Goal: Check status: Check status

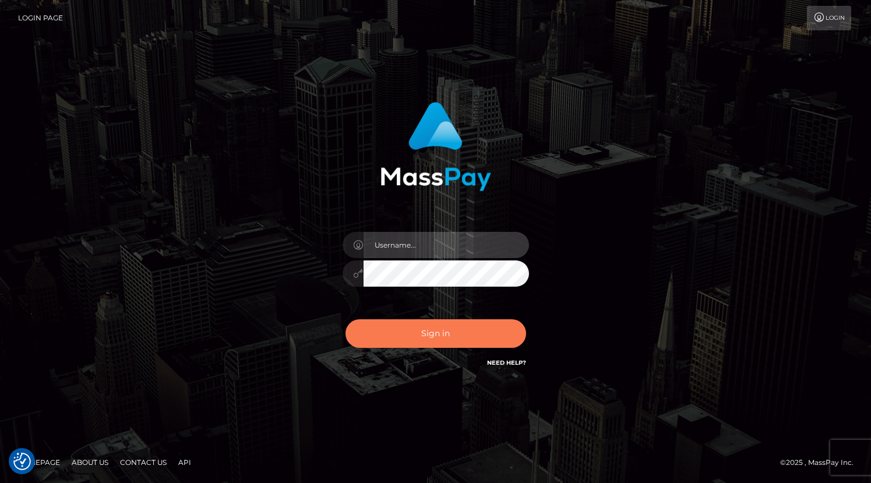
type input "grace.rush"
click at [439, 333] on button "Sign in" at bounding box center [436, 333] width 181 height 29
type input "grace.rush"
click at [446, 320] on button "Sign in" at bounding box center [436, 333] width 181 height 29
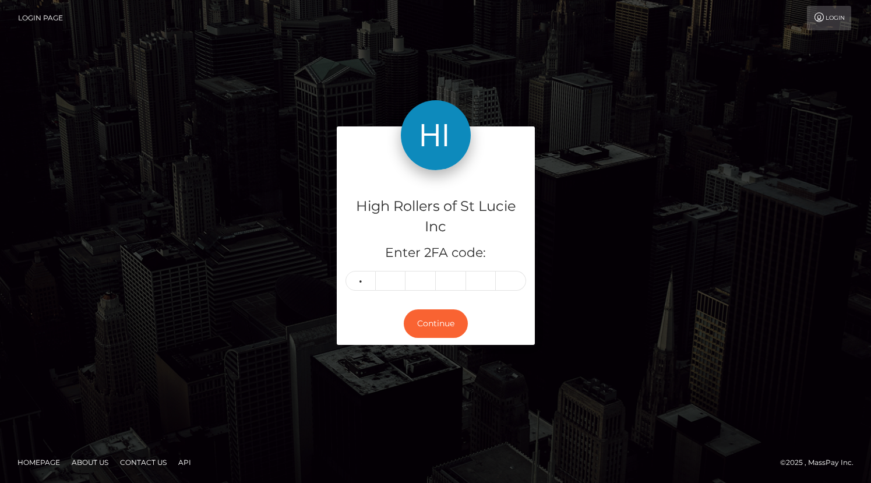
type input "9"
type input "0"
type input "7"
type input "3"
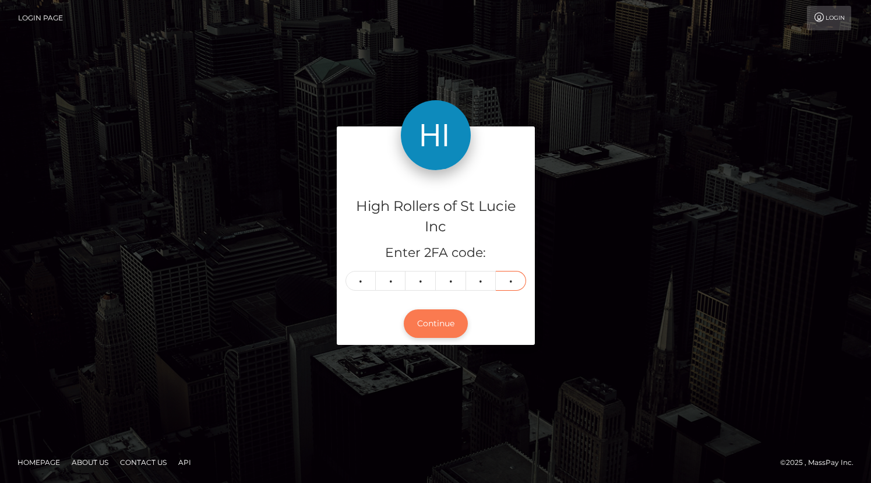
type input "7"
click at [461, 318] on button "Continue" at bounding box center [436, 323] width 64 height 29
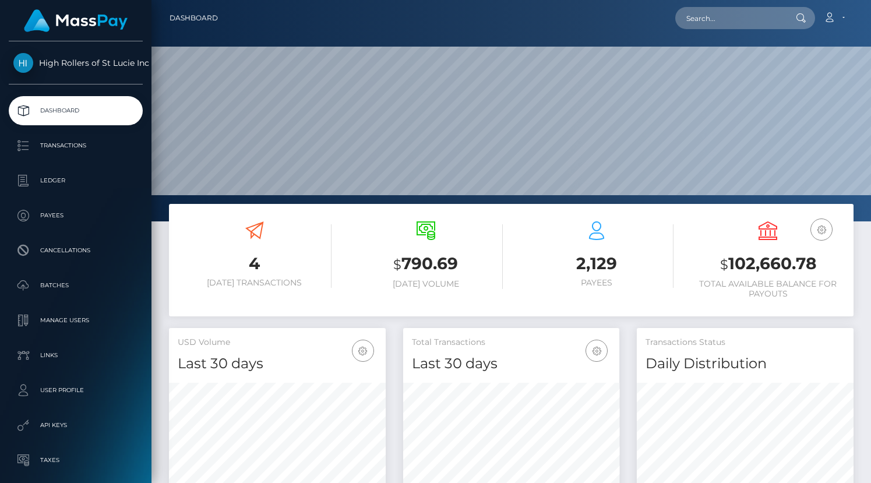
scroll to position [206, 217]
click at [96, 155] on link "Transactions" at bounding box center [76, 145] width 134 height 29
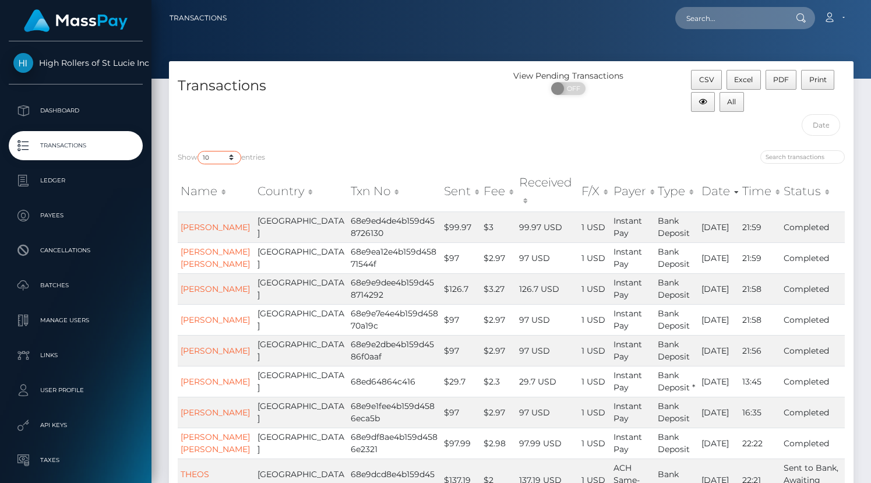
click at [217, 153] on select "10 25 50 100 250 500 1,000 3,500" at bounding box center [220, 157] width 44 height 13
select select "100"
click at [199, 151] on select "10 25 50 100 250 500 1,000 3,500" at bounding box center [220, 157] width 44 height 13
